Goal: Information Seeking & Learning: Check status

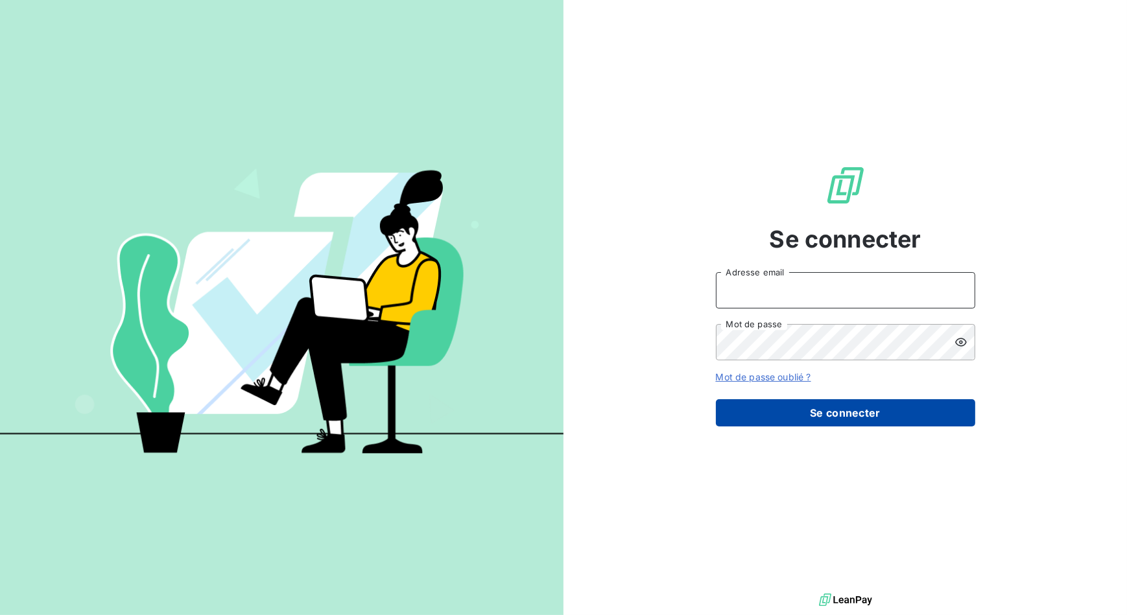
type input "[EMAIL_ADDRESS][DOMAIN_NAME]"
click at [839, 416] on button "Se connecter" at bounding box center [845, 412] width 259 height 27
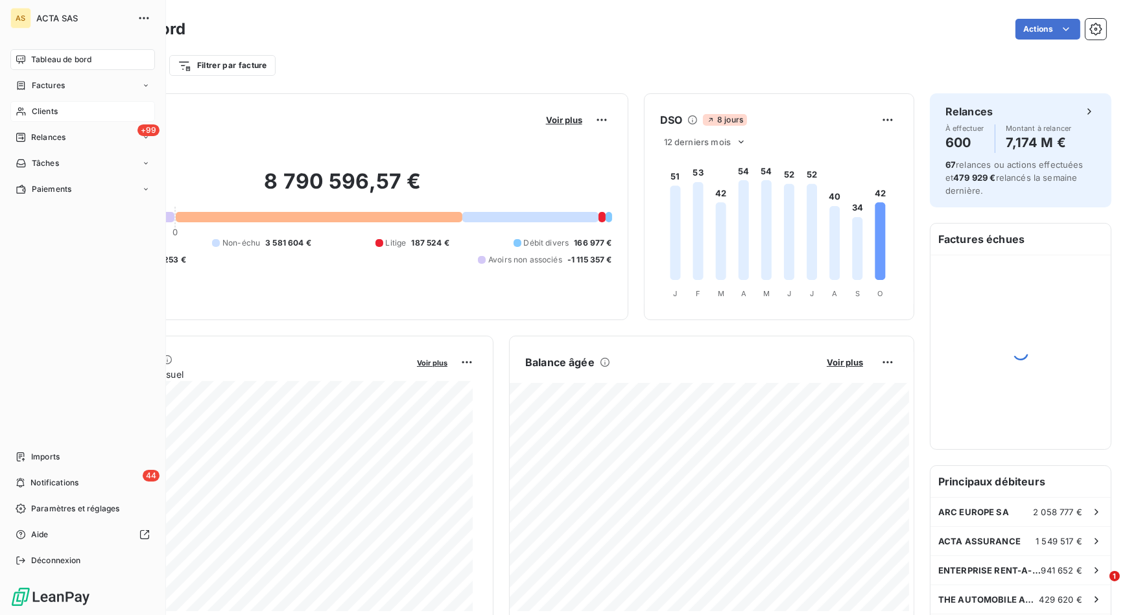
click at [77, 108] on div "Clients" at bounding box center [82, 111] width 145 height 21
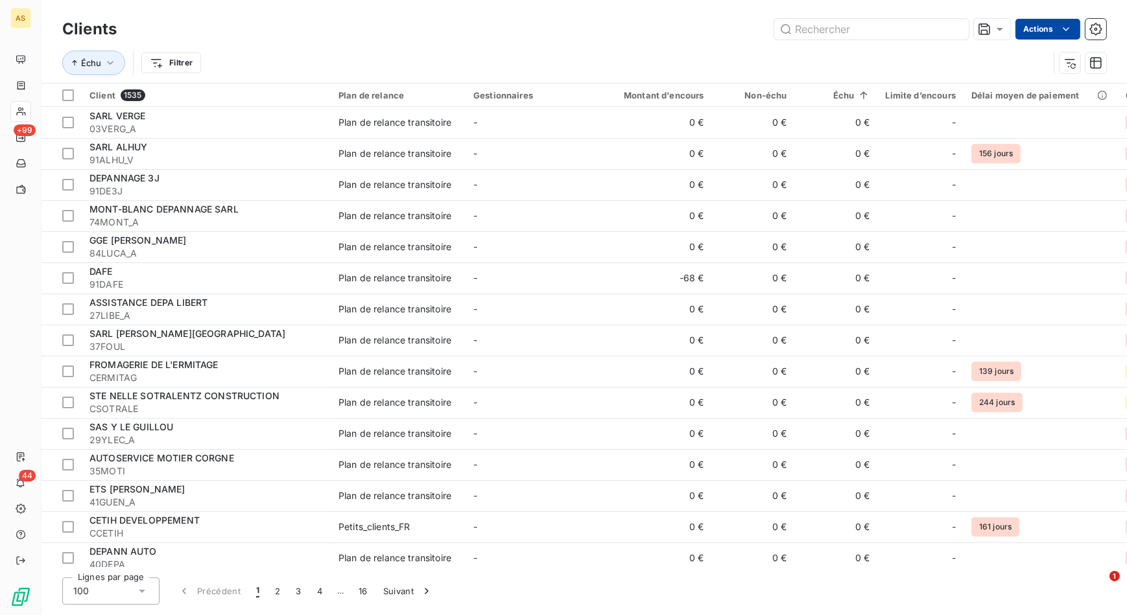
click at [1051, 32] on html "AS +99 44 Clients Actions Échu Filtrer Client 1535 Plan de relance Gestionnaire…" at bounding box center [563, 307] width 1127 height 615
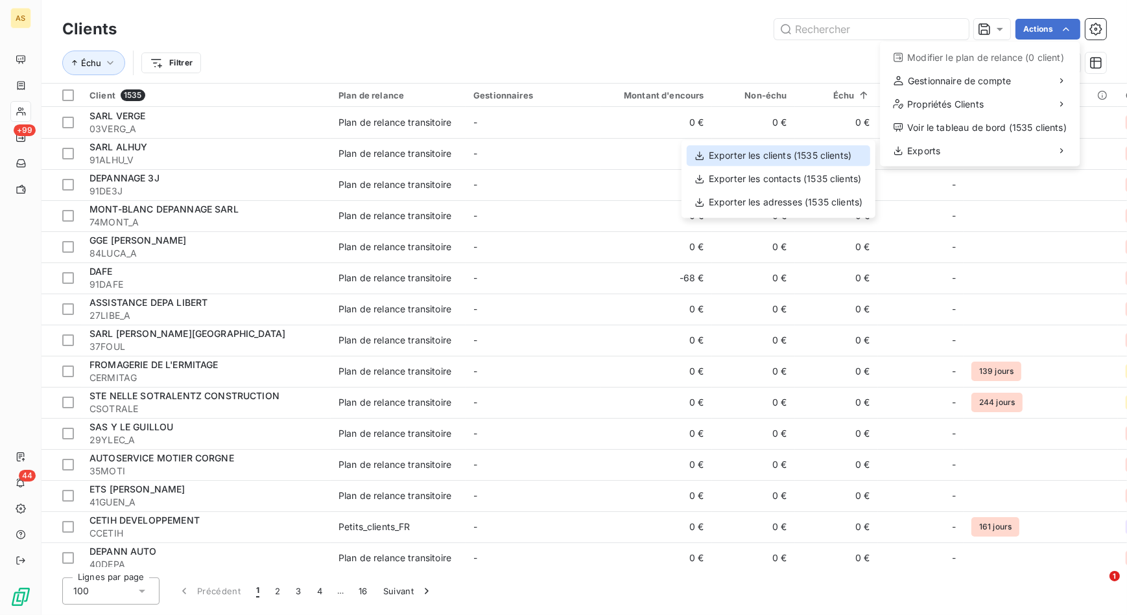
click at [757, 150] on div "Exporter les clients (1535 clients)" at bounding box center [779, 155] width 184 height 21
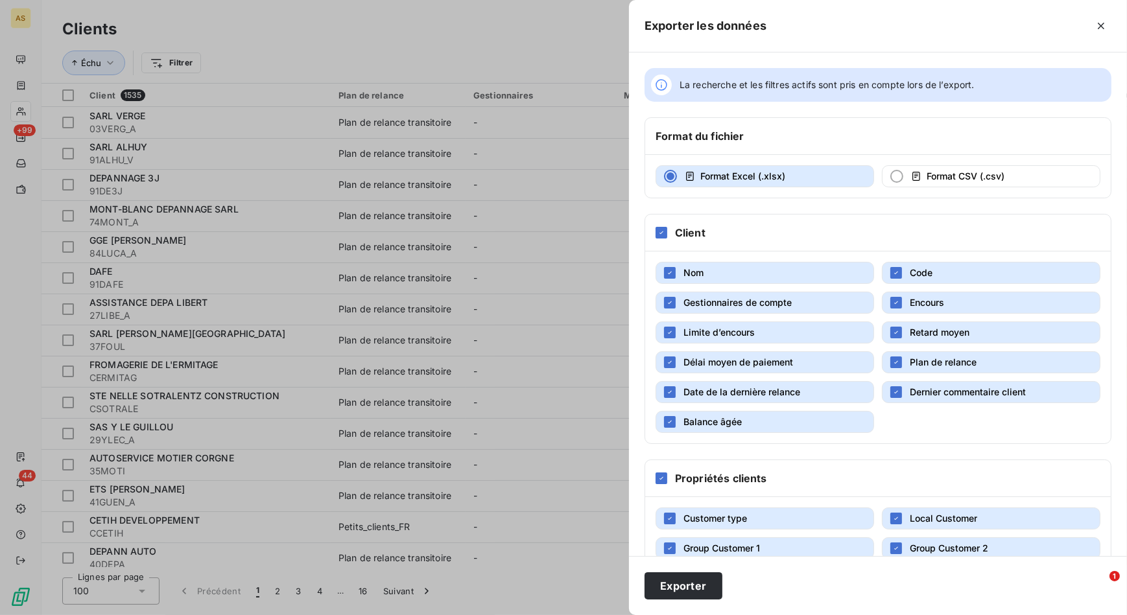
click at [671, 475] on div "Propriétés clients" at bounding box center [878, 478] width 466 height 37
click at [661, 476] on icon at bounding box center [662, 479] width 8 height 8
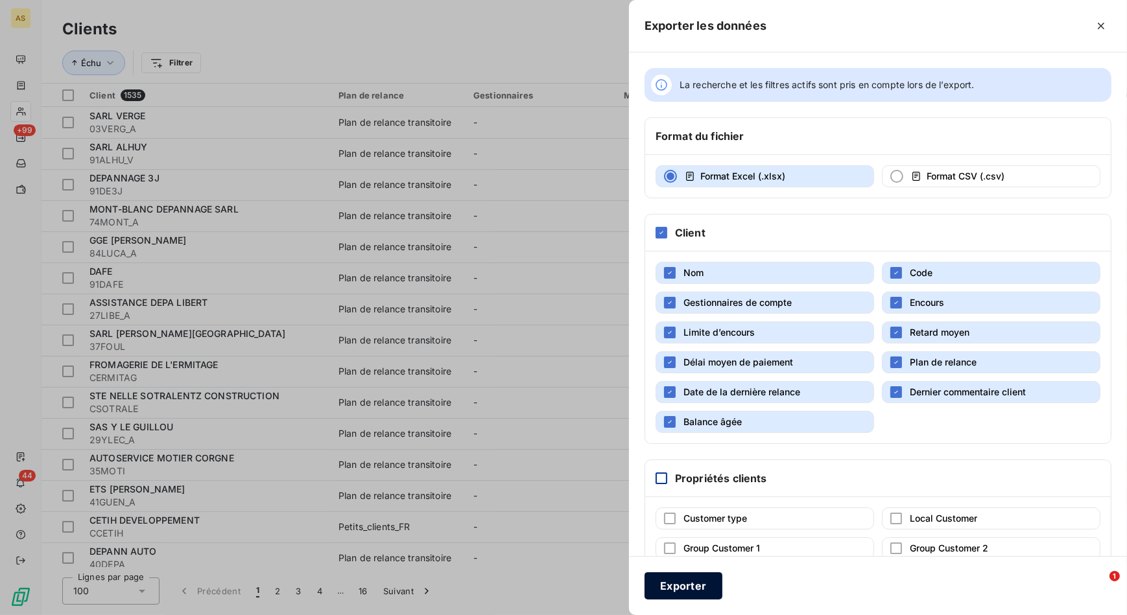
click at [703, 586] on button "Exporter" at bounding box center [684, 586] width 78 height 27
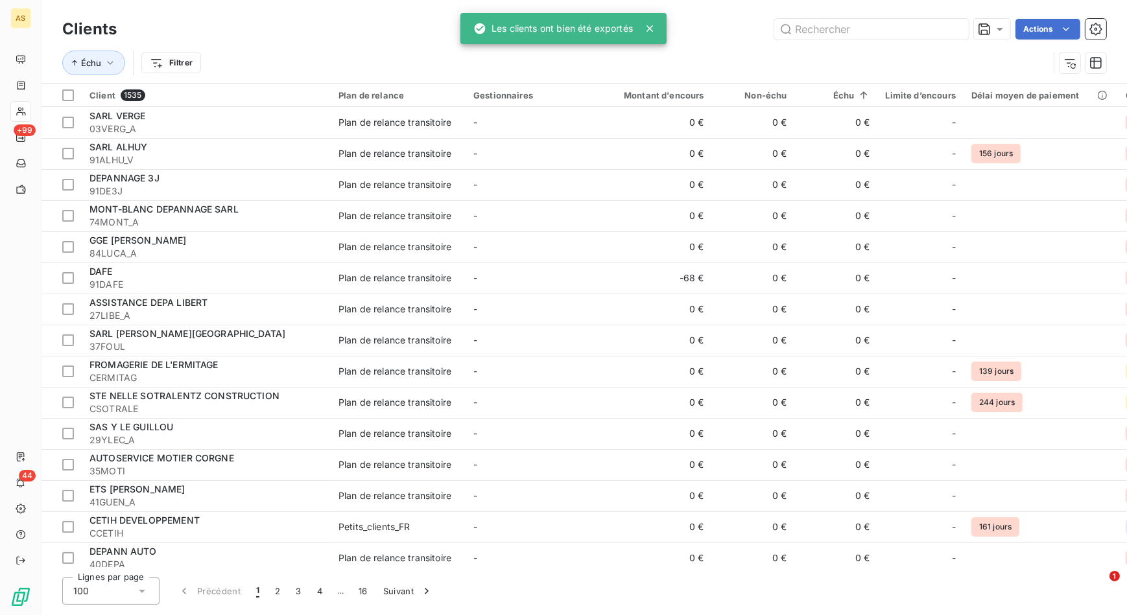
click at [720, 32] on div "Actions" at bounding box center [619, 29] width 974 height 21
click at [870, 34] on input "text" at bounding box center [871, 29] width 195 height 21
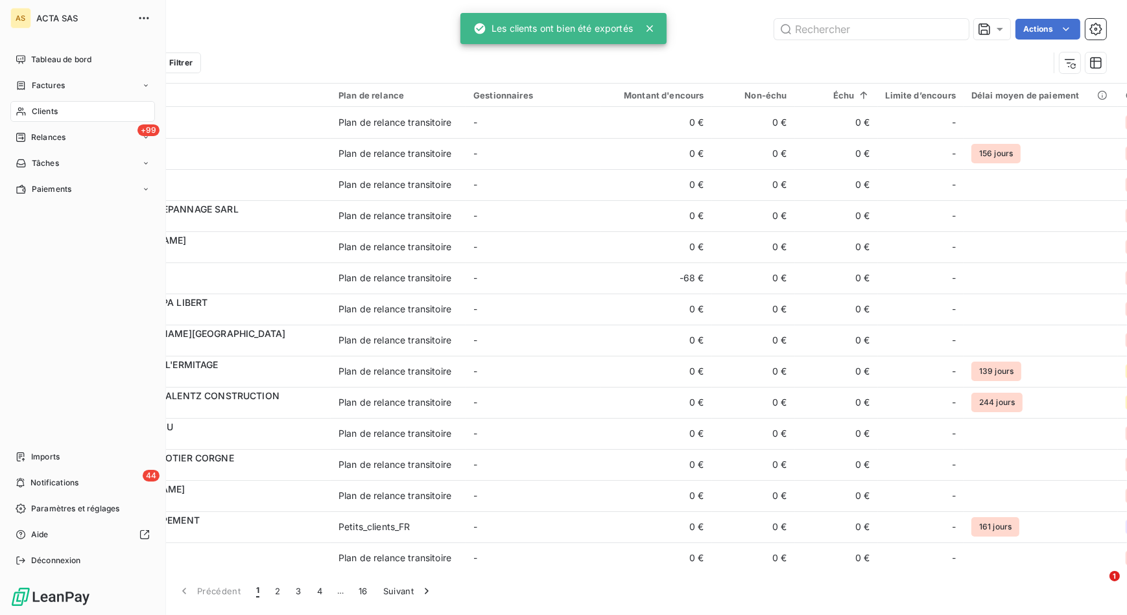
click at [46, 112] on span "Clients" at bounding box center [45, 112] width 26 height 12
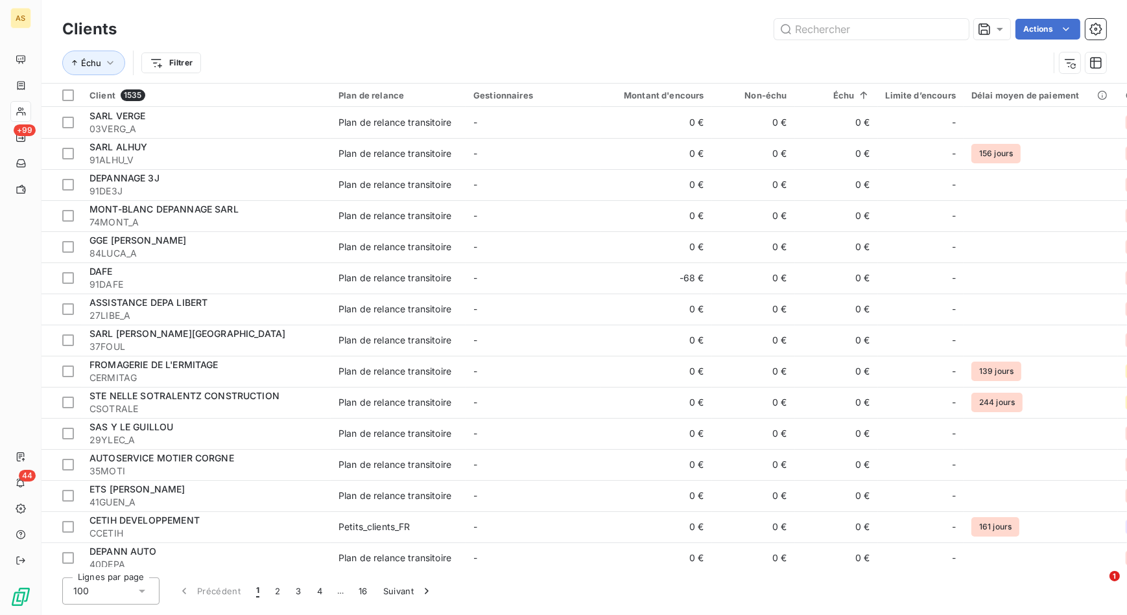
click at [817, 42] on div "Clients Actions" at bounding box center [584, 29] width 1044 height 27
click at [823, 26] on input "text" at bounding box center [871, 29] width 195 height 21
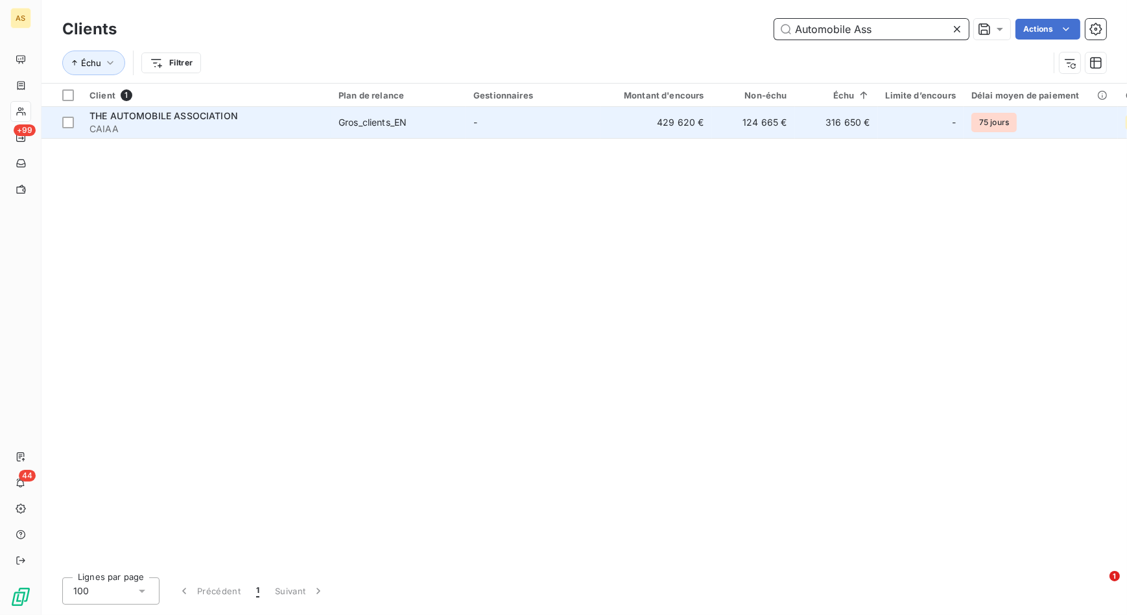
type input "Automobile Ass"
click at [175, 115] on span "THE AUTOMOBILE ASSOCIATION" at bounding box center [163, 115] width 149 height 11
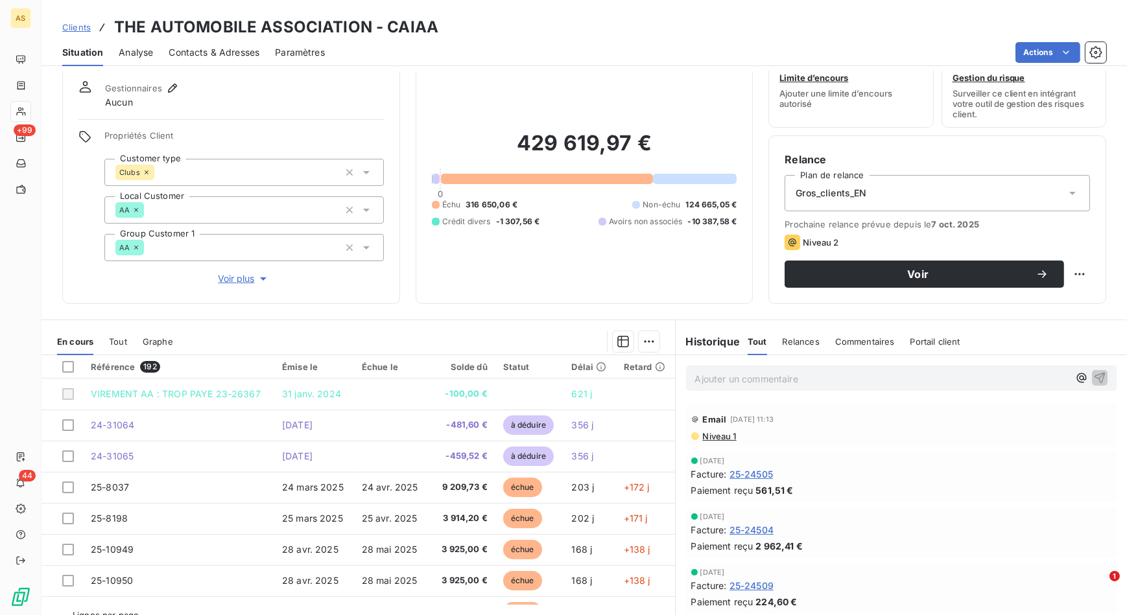
scroll to position [58, 0]
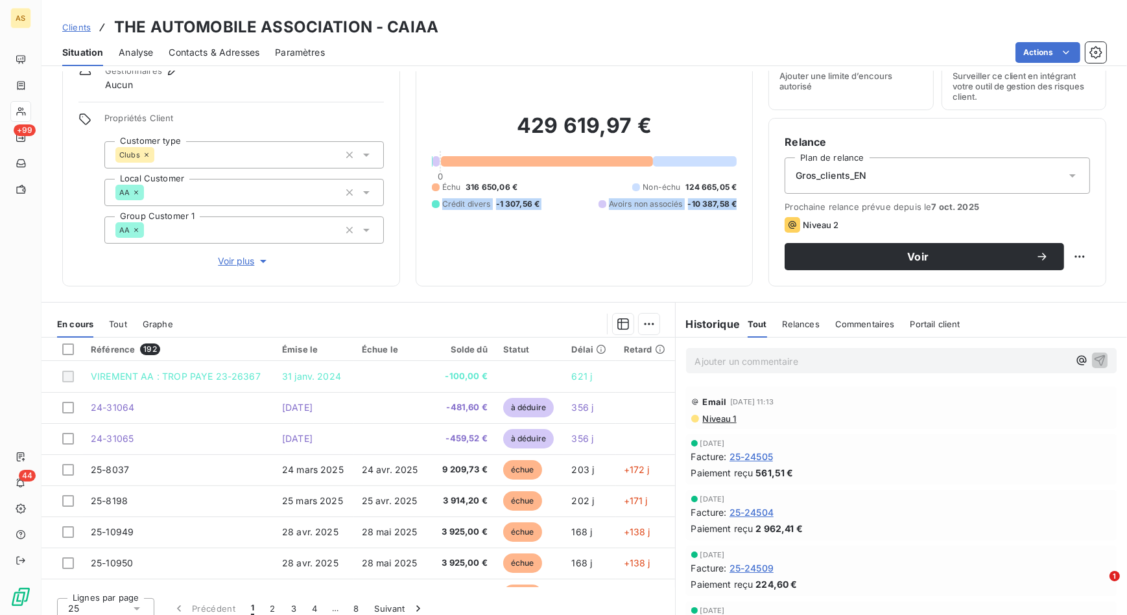
drag, startPoint x: 441, startPoint y: 202, endPoint x: 732, endPoint y: 208, distance: 290.6
click at [732, 208] on div "Encours client 429 619,97 € 0 Échu 316 650,06 € Non-échu 124 665,05 € Crédit di…" at bounding box center [585, 154] width 338 height 266
click at [690, 208] on span "-10 387,58 €" at bounding box center [712, 204] width 49 height 12
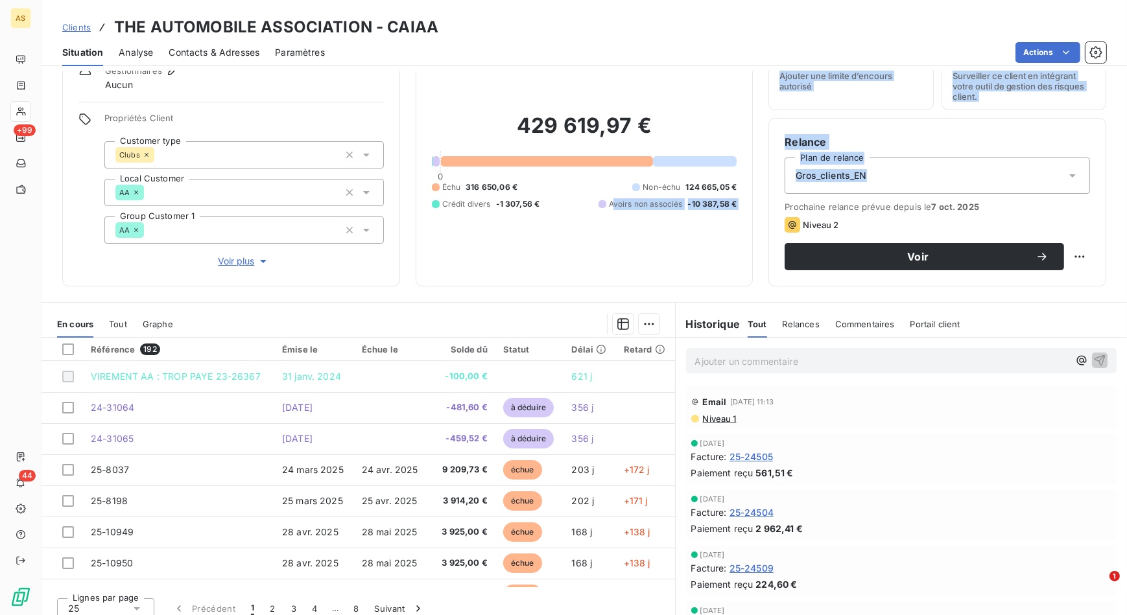
drag, startPoint x: 606, startPoint y: 202, endPoint x: 757, endPoint y: 213, distance: 150.9
click at [757, 213] on div "Informations client Gestionnaires Aucun Propriétés Client Customer type Clubs L…" at bounding box center [585, 154] width 1086 height 266
drag, startPoint x: 757, startPoint y: 213, endPoint x: 721, endPoint y: 206, distance: 36.3
click at [721, 206] on span "-10 387,58 €" at bounding box center [712, 204] width 49 height 12
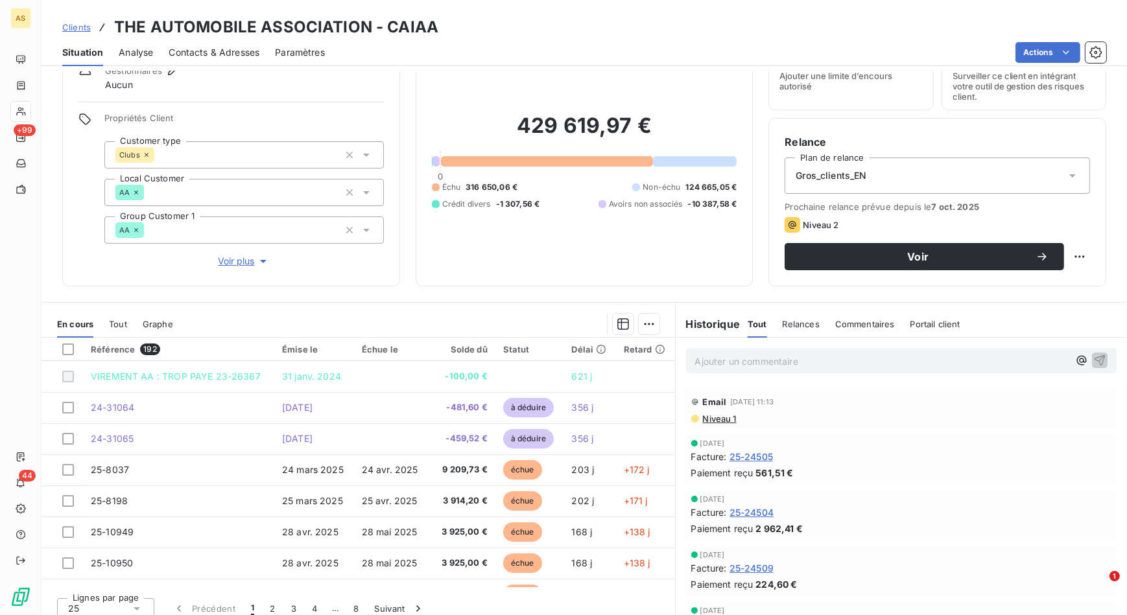
click at [482, 188] on span "316 650,06 €" at bounding box center [492, 188] width 52 height 12
click at [506, 235] on div "429 619,97 € 0 Échu 316 650,06 € Non-échu 124 665,05 € Crédit divers -1 307,56 …" at bounding box center [584, 162] width 305 height 218
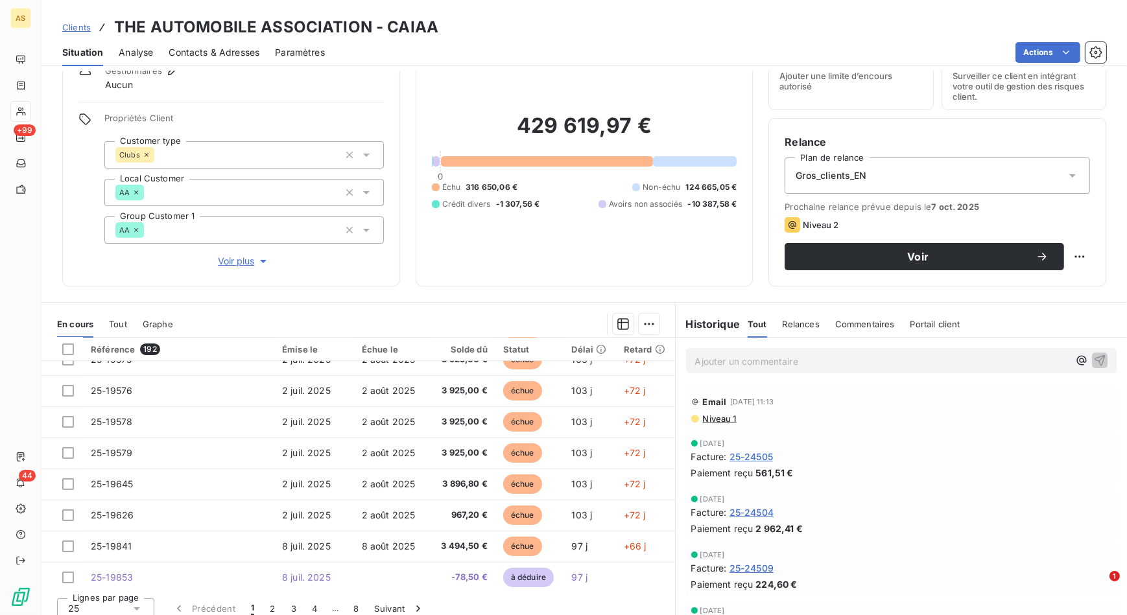
scroll to position [551, 0]
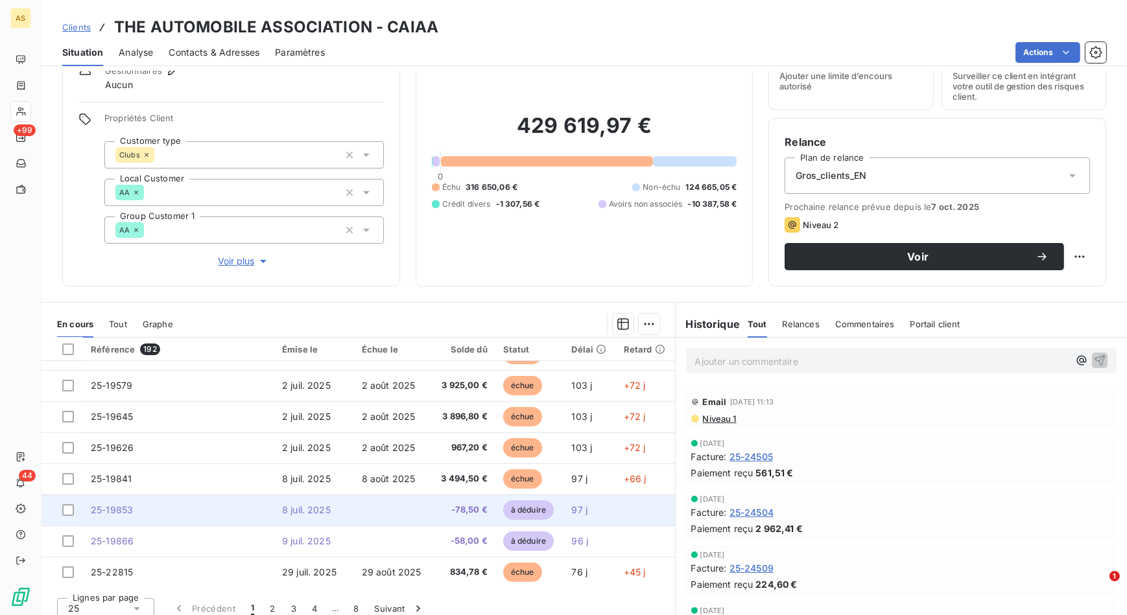
click at [130, 514] on td "25-19853" at bounding box center [178, 510] width 191 height 31
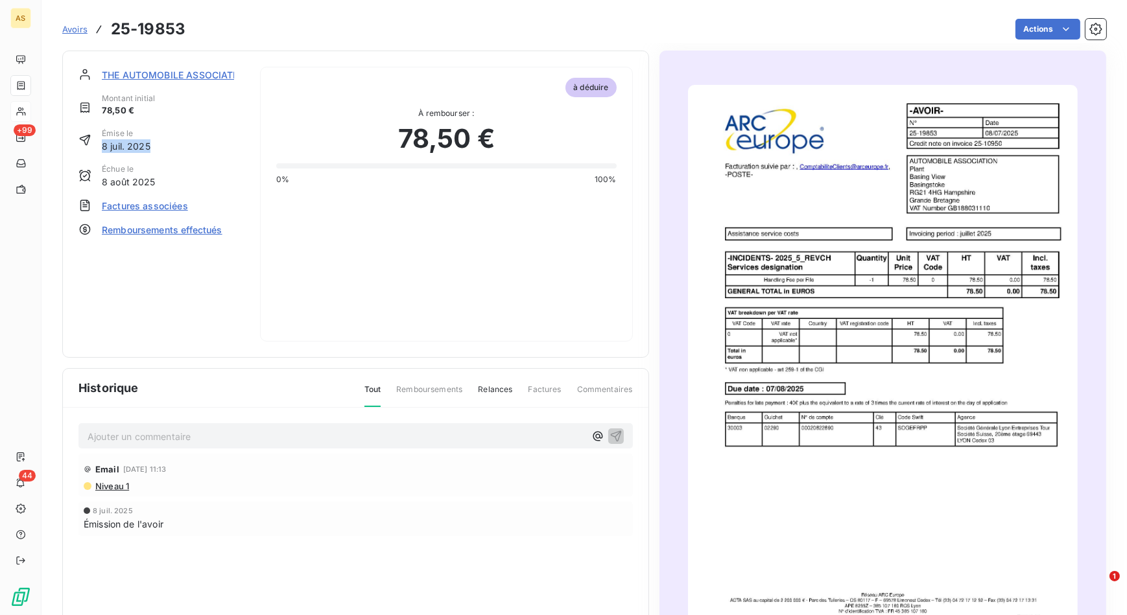
drag, startPoint x: 102, startPoint y: 143, endPoint x: 156, endPoint y: 143, distance: 53.8
click at [156, 143] on div "Émise le [DATE]" at bounding box center [161, 140] width 166 height 25
drag, startPoint x: 156, startPoint y: 143, endPoint x: 169, endPoint y: 176, distance: 35.5
click at [169, 176] on div "Échue le 8 août 2025" at bounding box center [161, 175] width 166 height 25
drag, startPoint x: 153, startPoint y: 181, endPoint x: 100, endPoint y: 171, distance: 54.2
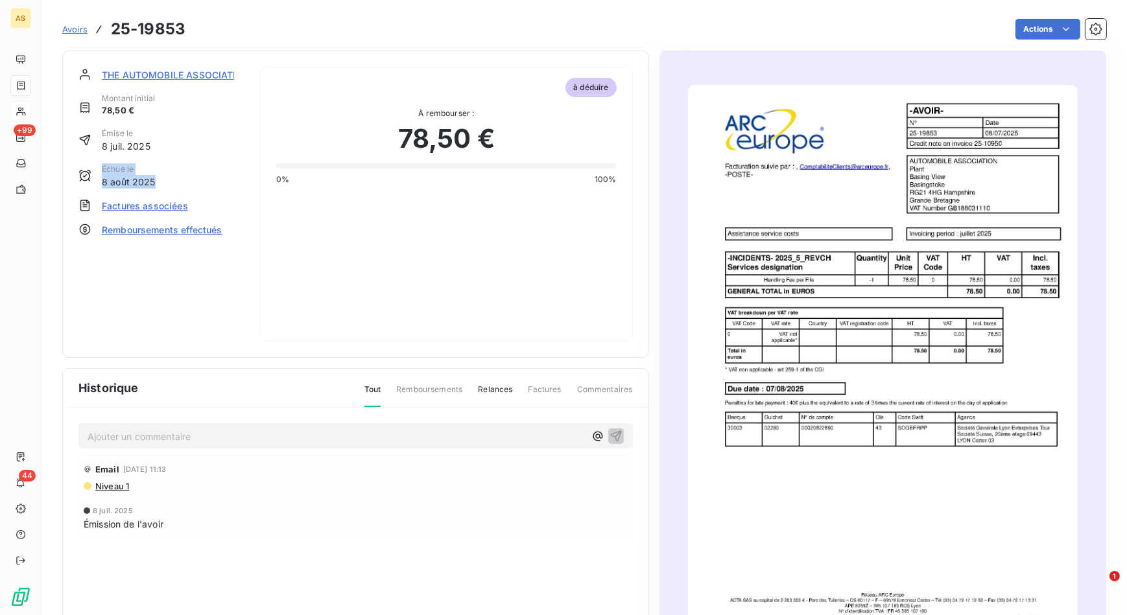
click at [100, 171] on div "Échue le 8 août 2025" at bounding box center [161, 175] width 166 height 25
click at [69, 32] on span "Avoirs" at bounding box center [74, 29] width 25 height 10
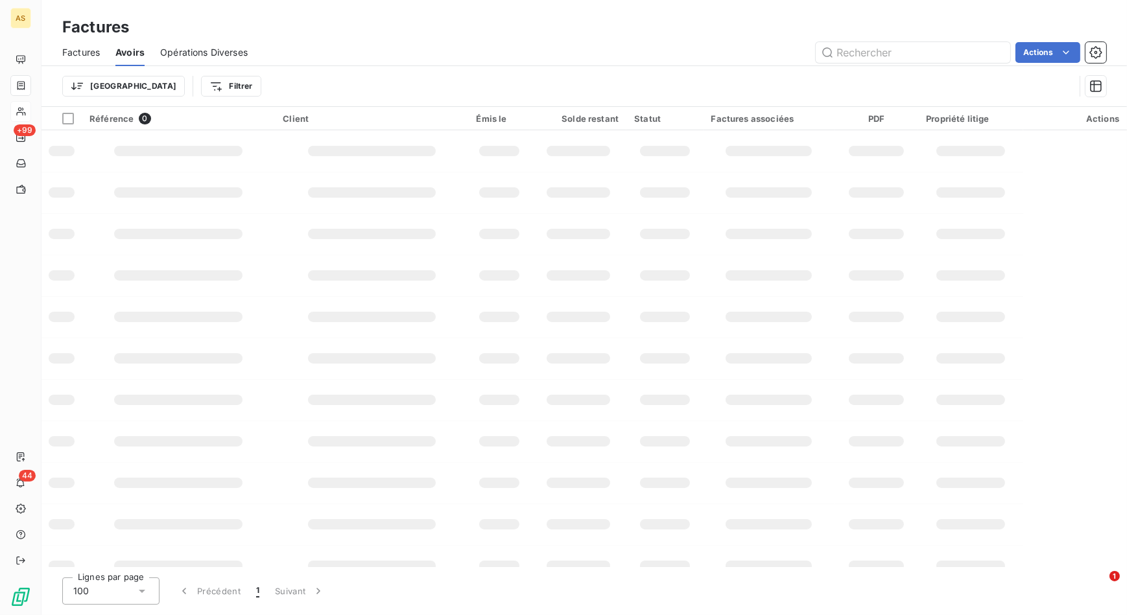
click at [65, 53] on span "Factures" at bounding box center [81, 52] width 38 height 13
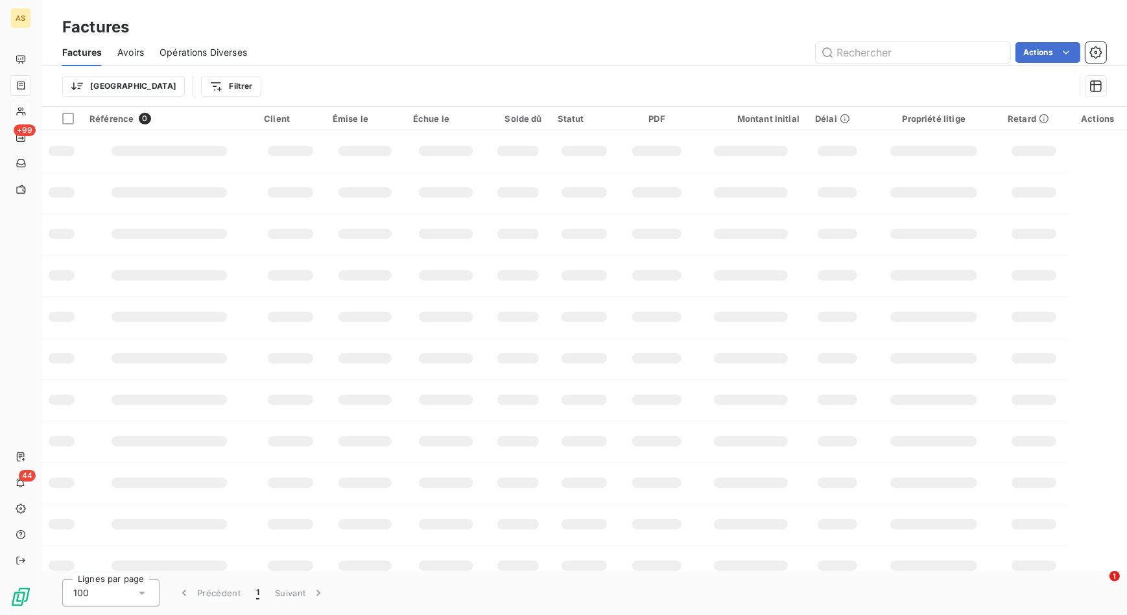
click at [130, 51] on span "Avoirs" at bounding box center [130, 52] width 27 height 13
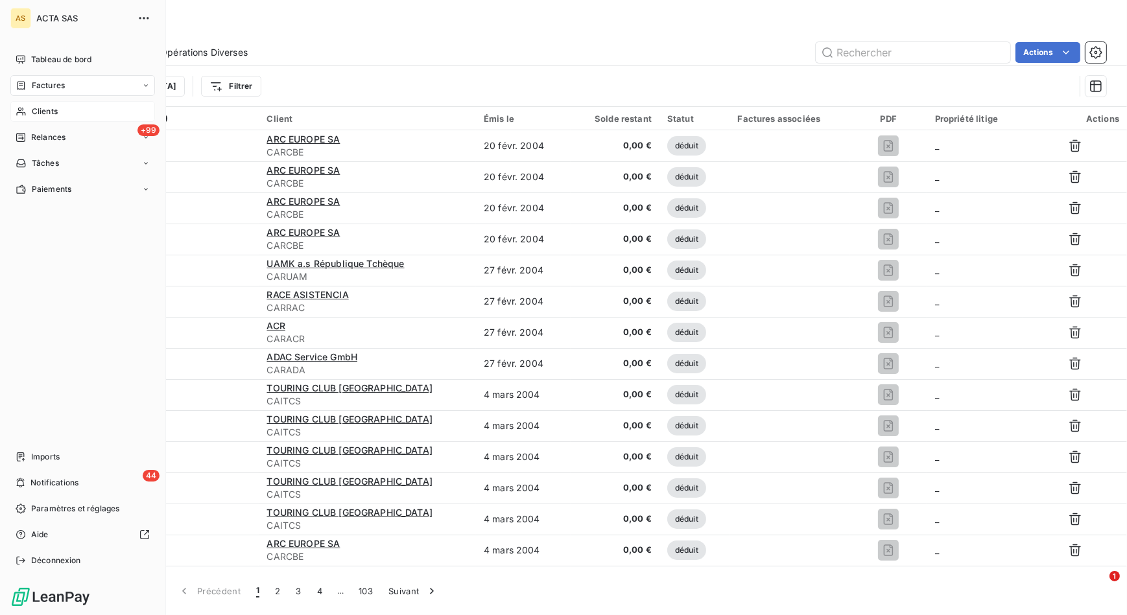
click at [67, 105] on div "Clients" at bounding box center [82, 111] width 145 height 21
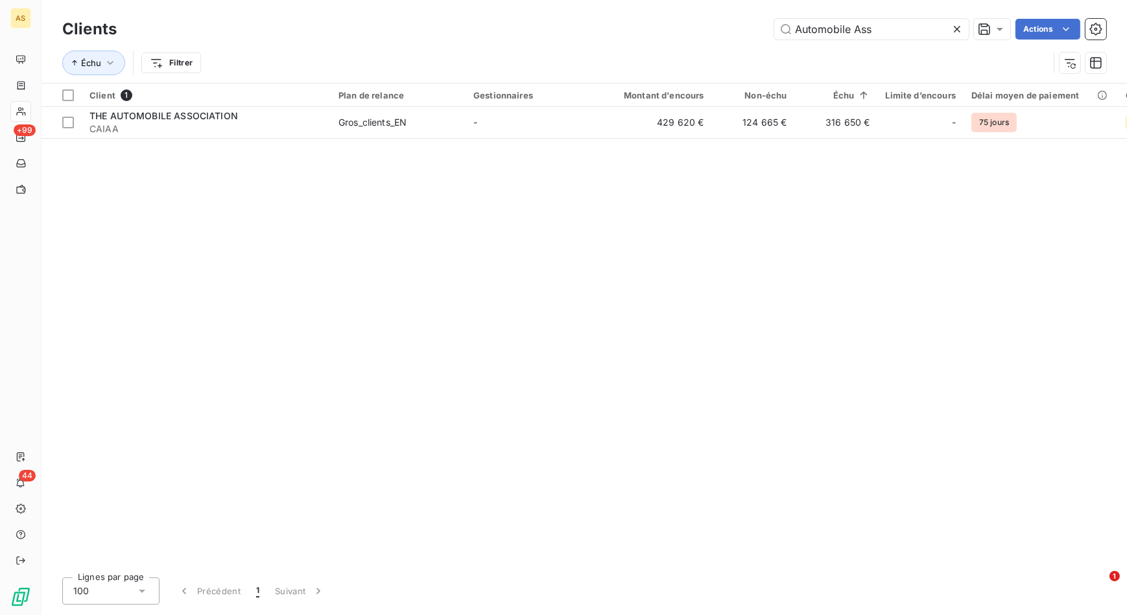
drag, startPoint x: 894, startPoint y: 29, endPoint x: 648, endPoint y: 30, distance: 245.8
click at [648, 29] on div "Automobile Ass Actions" at bounding box center [619, 29] width 974 height 21
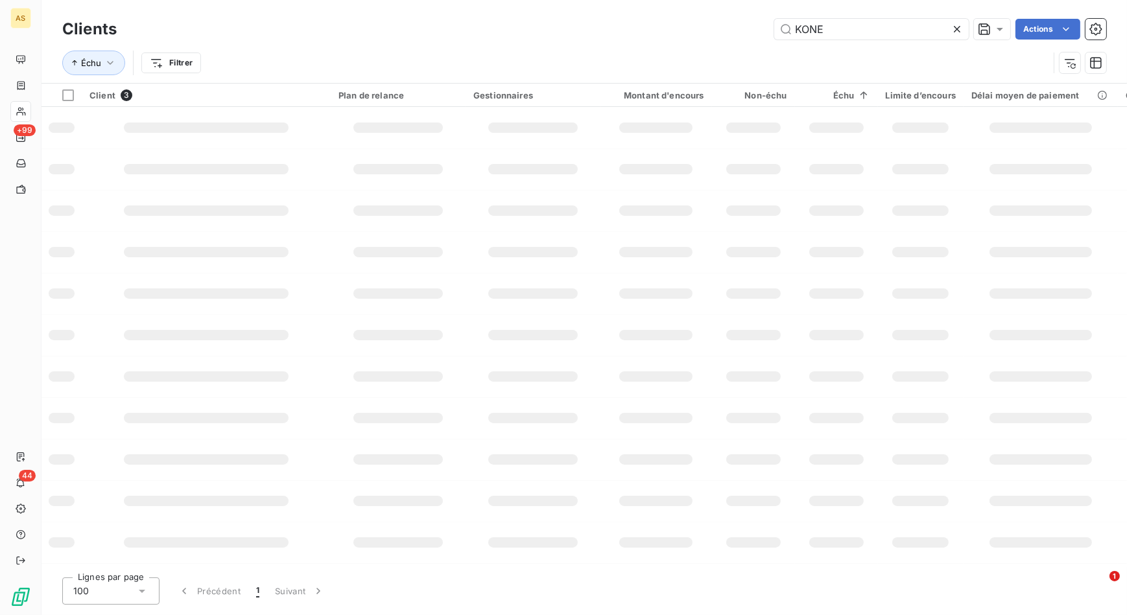
type input "KONE"
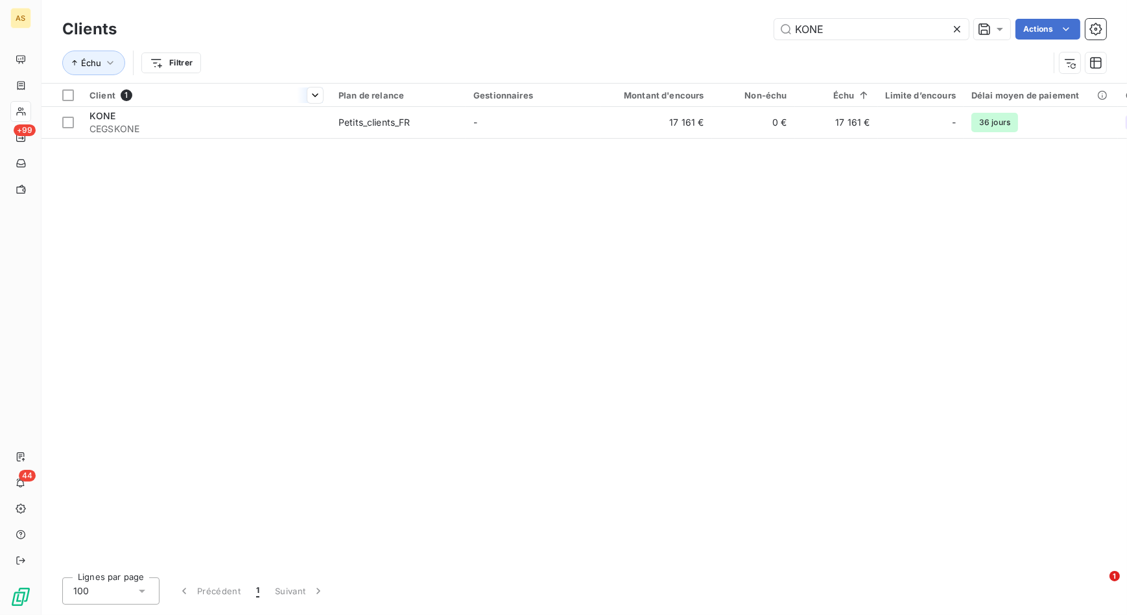
click at [108, 106] on div at bounding box center [206, 106] width 249 height 1
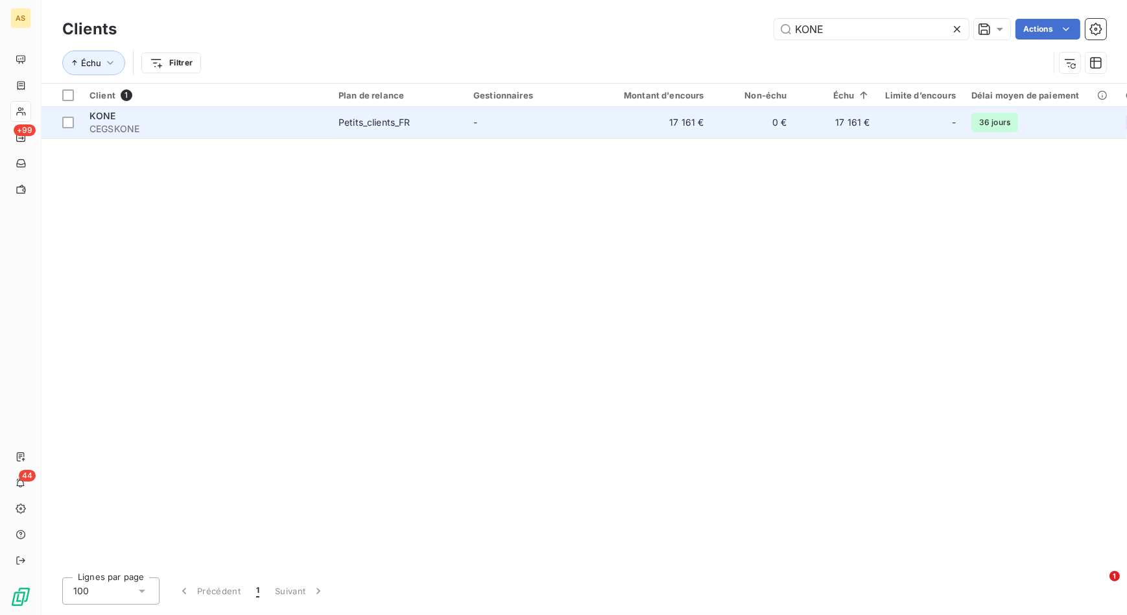
click at [106, 116] on span "KONE" at bounding box center [102, 115] width 27 height 11
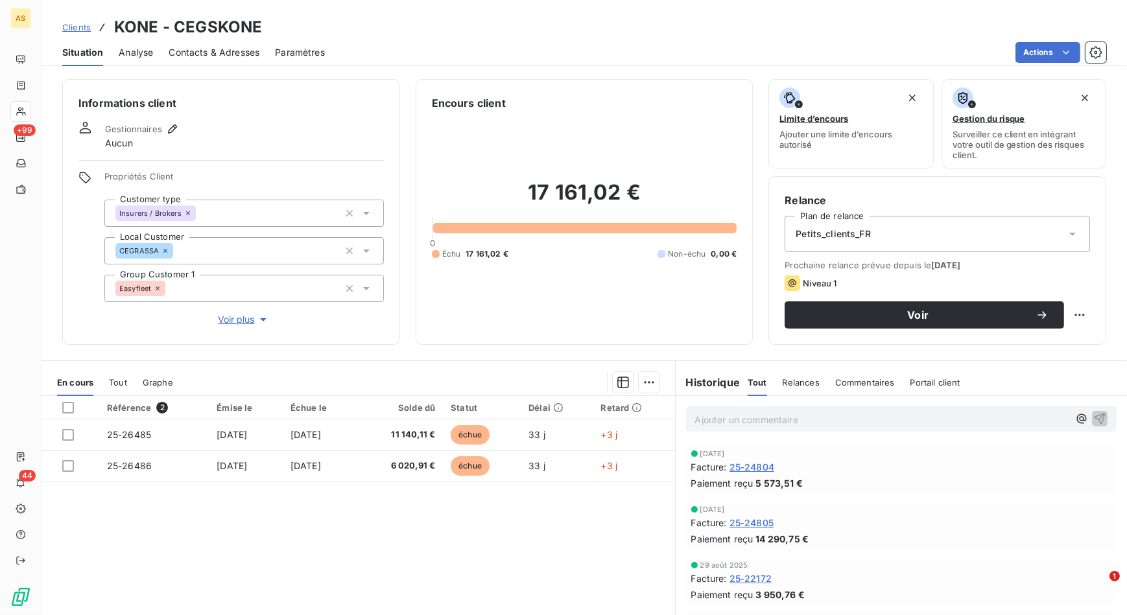
click at [80, 24] on span "Clients" at bounding box center [76, 27] width 29 height 10
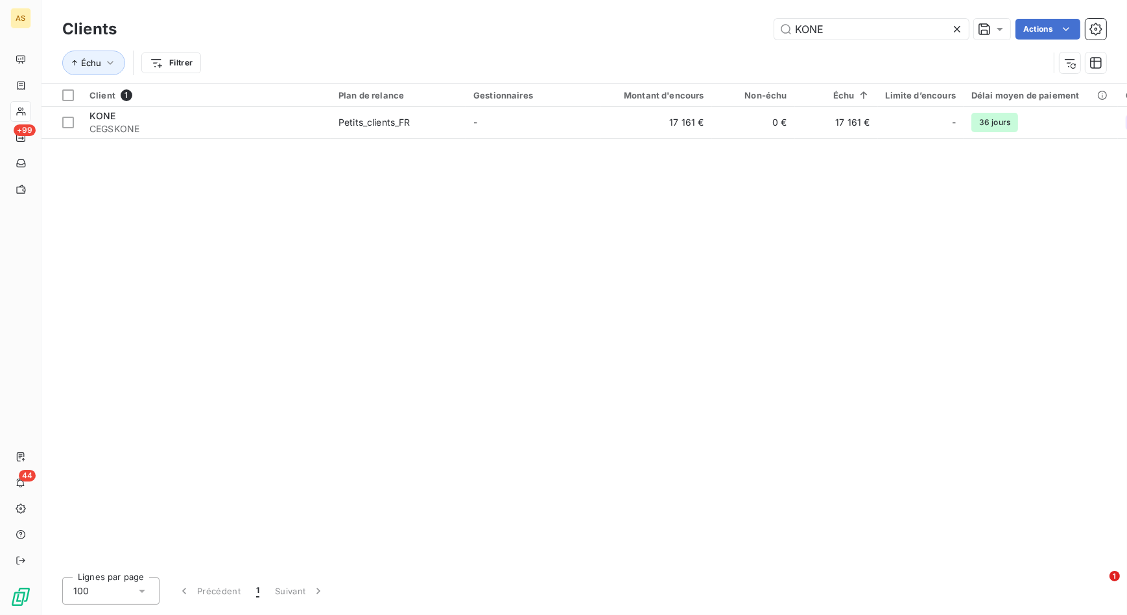
drag, startPoint x: 863, startPoint y: 28, endPoint x: 753, endPoint y: 16, distance: 110.3
click at [753, 16] on div "Clients KONE Actions" at bounding box center [584, 29] width 1044 height 27
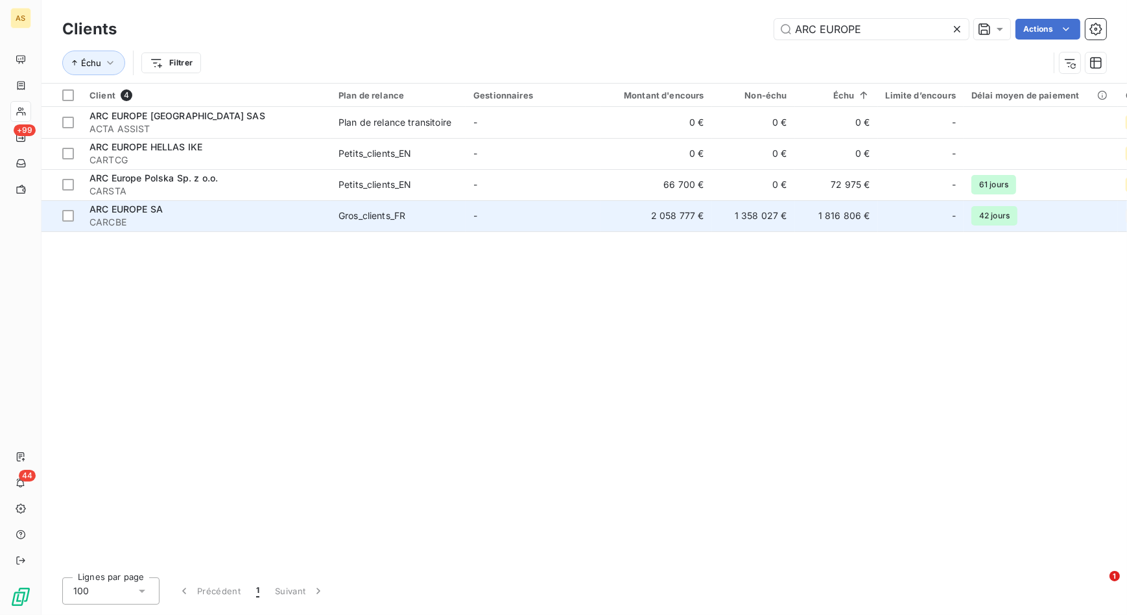
type input "ARC EUROPE"
click at [129, 209] on span "ARC EUROPE SA" at bounding box center [125, 209] width 73 height 11
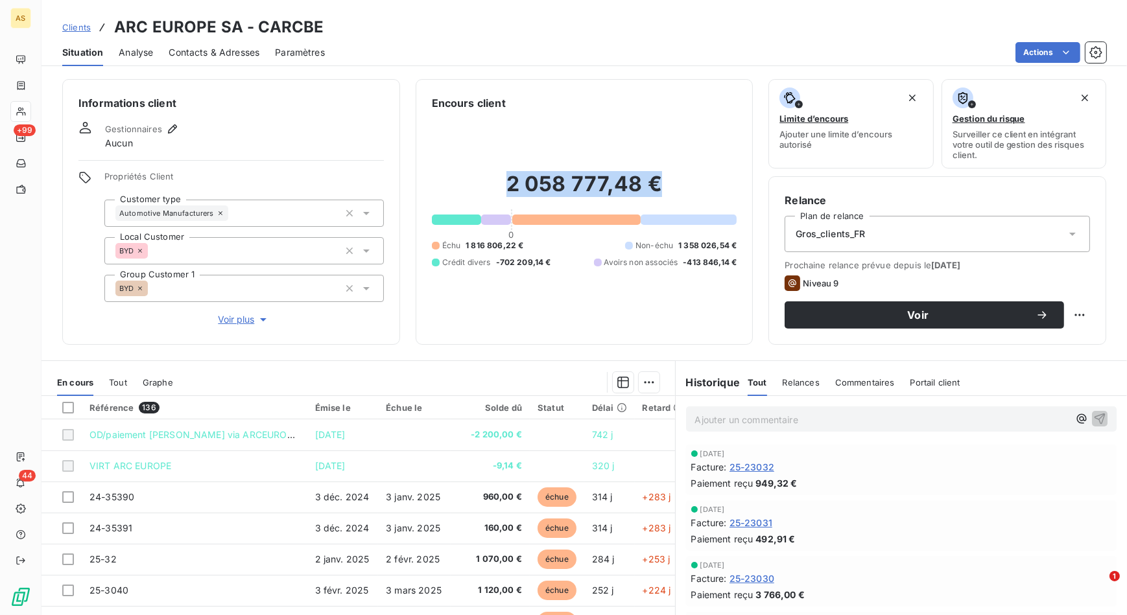
drag, startPoint x: 505, startPoint y: 184, endPoint x: 666, endPoint y: 181, distance: 160.9
click at [666, 181] on h2 "2 058 777,48 €" at bounding box center [584, 190] width 305 height 39
click at [667, 181] on h2 "2 058 777,48 €" at bounding box center [584, 190] width 305 height 39
